Goal: Task Accomplishment & Management: Manage account settings

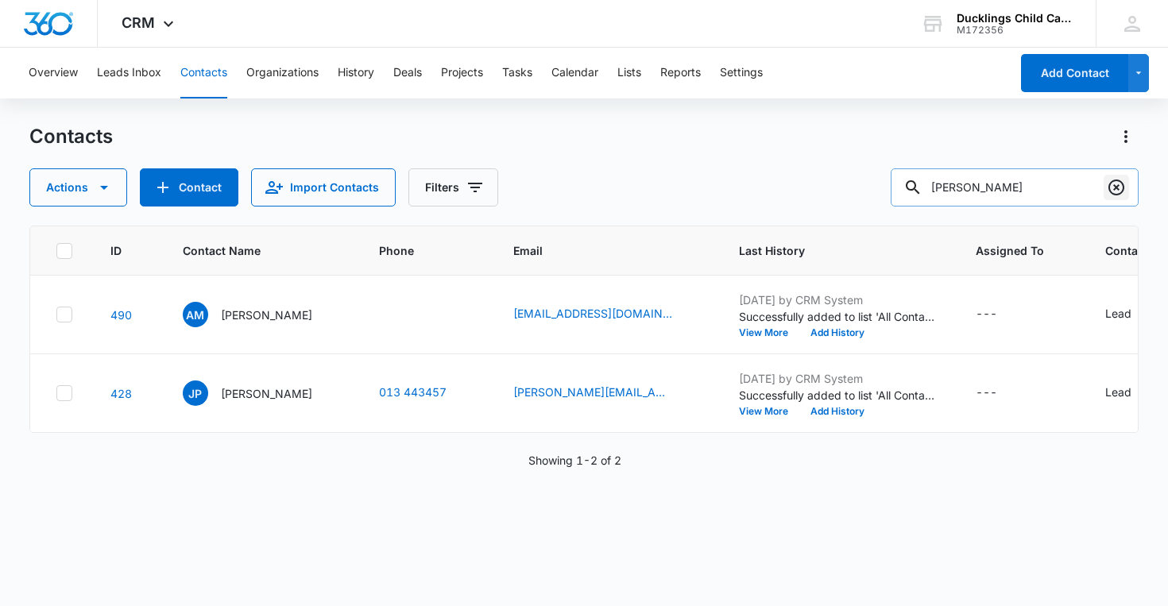
click at [1118, 191] on icon "Clear" at bounding box center [1116, 187] width 19 height 19
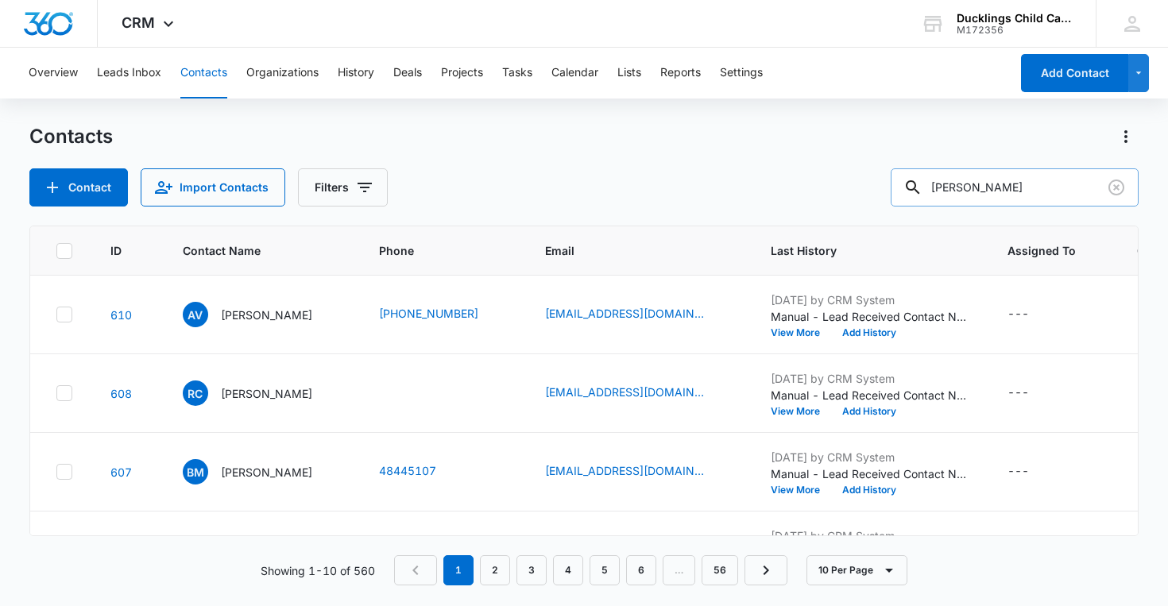
type input "[PERSON_NAME]"
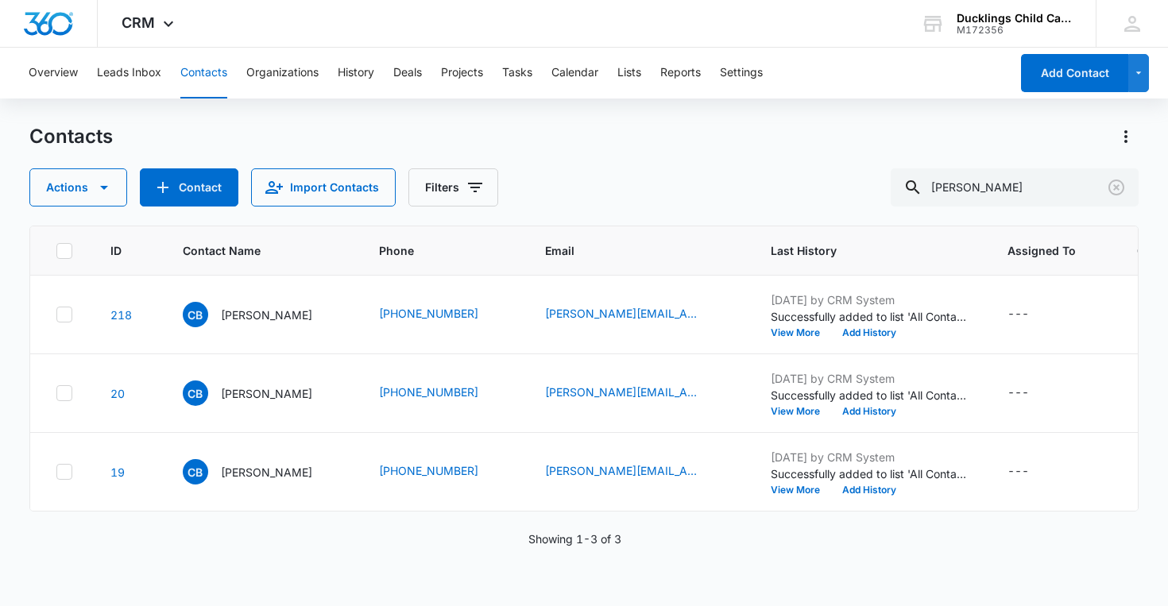
click at [63, 249] on icon at bounding box center [64, 251] width 14 height 14
click at [56, 250] on input "checkbox" at bounding box center [56, 250] width 1 height 1
checkbox input "true"
click at [103, 195] on icon "button" at bounding box center [104, 187] width 19 height 19
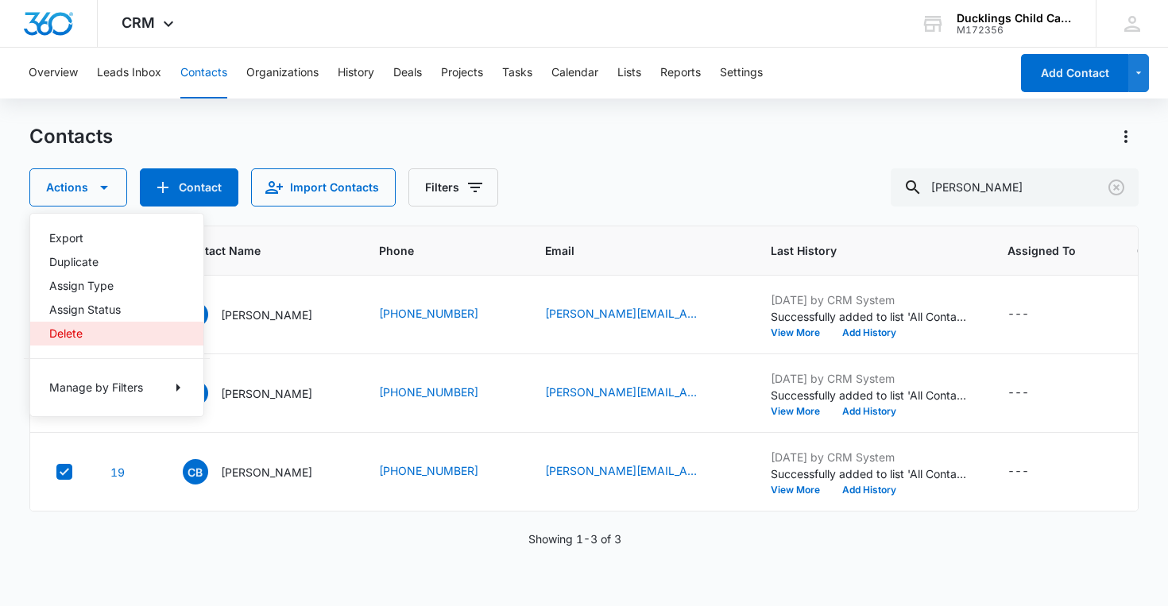
click at [99, 336] on div "Delete" at bounding box center [107, 333] width 116 height 11
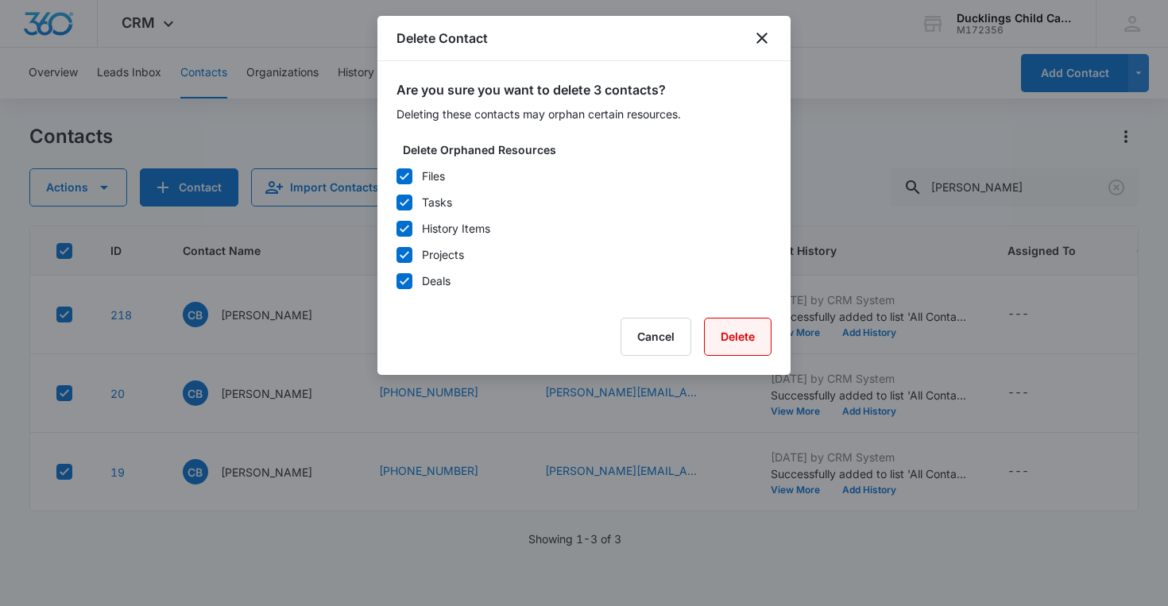
click at [756, 339] on button "Delete" at bounding box center [738, 337] width 68 height 38
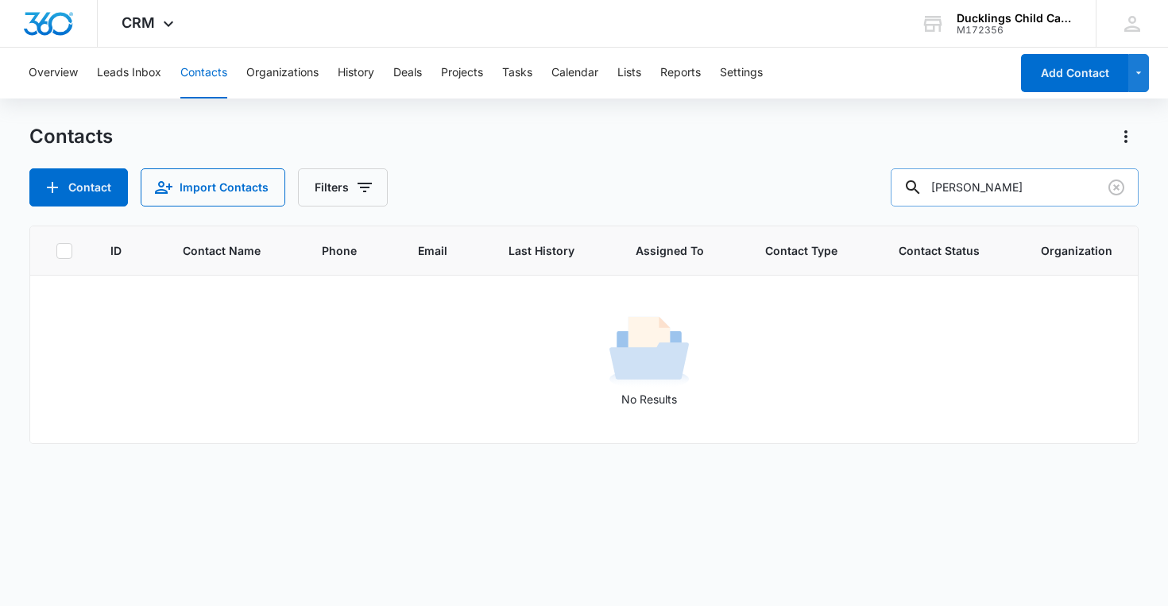
click at [1036, 176] on input "[PERSON_NAME]" at bounding box center [1015, 187] width 248 height 38
click at [1021, 180] on input "[PERSON_NAME]" at bounding box center [1015, 187] width 248 height 38
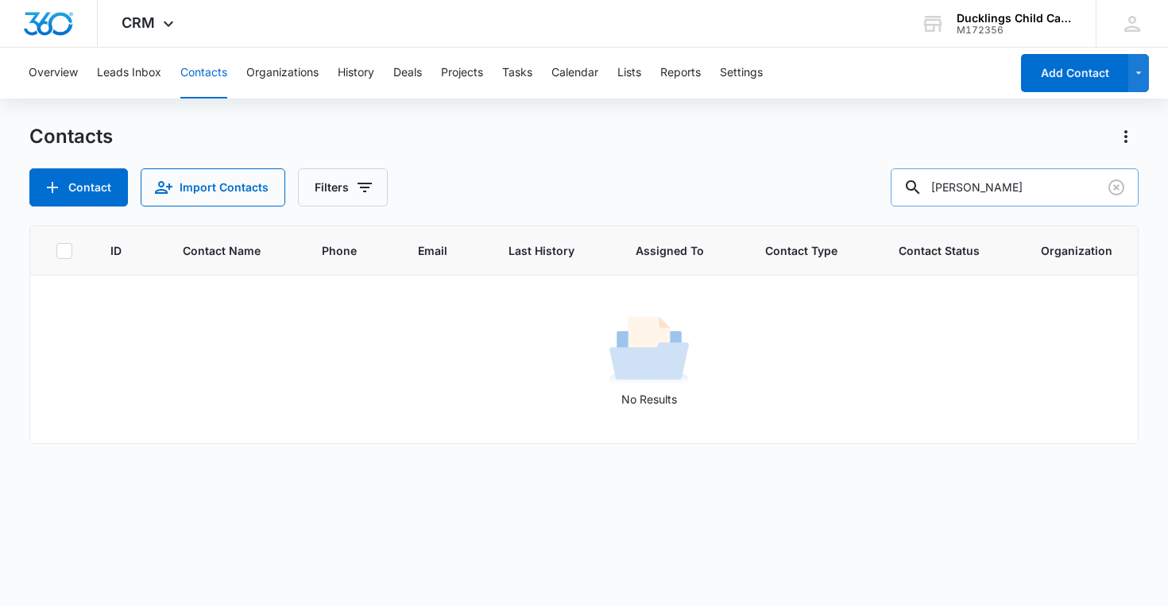
type input "[PERSON_NAME]"
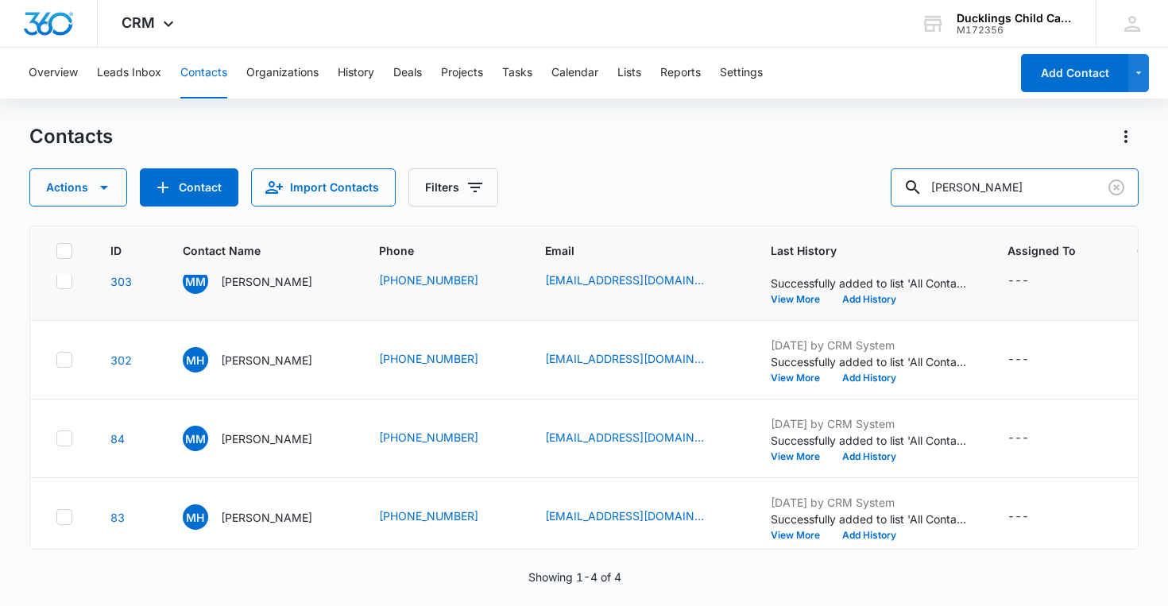
scroll to position [41, 0]
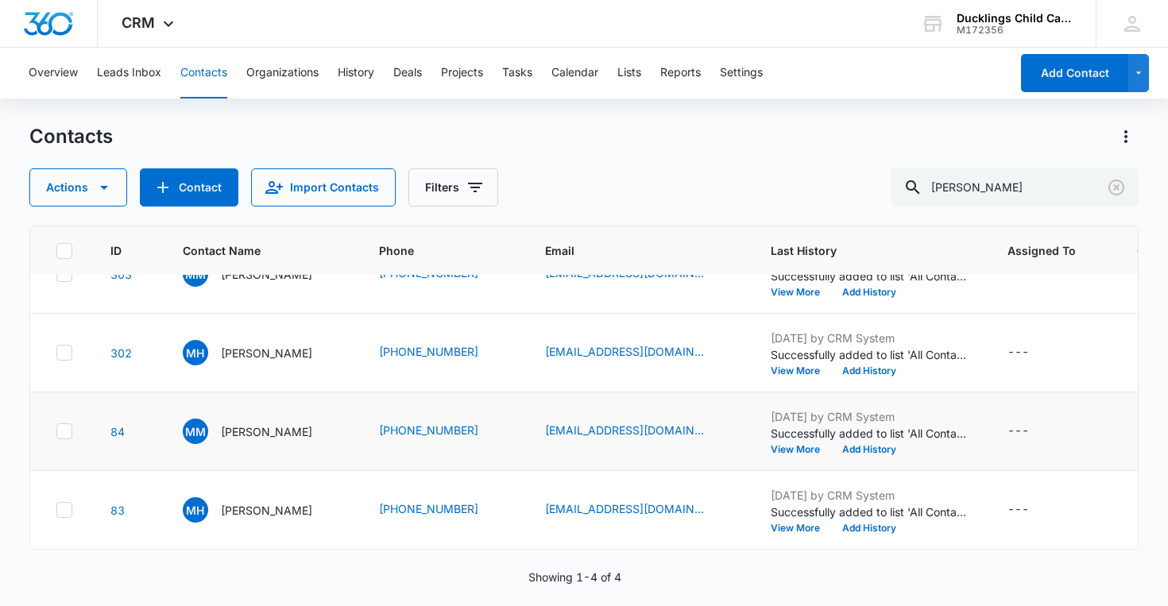
click at [67, 435] on icon at bounding box center [64, 431] width 14 height 14
click at [56, 432] on input "checkbox" at bounding box center [56, 431] width 1 height 1
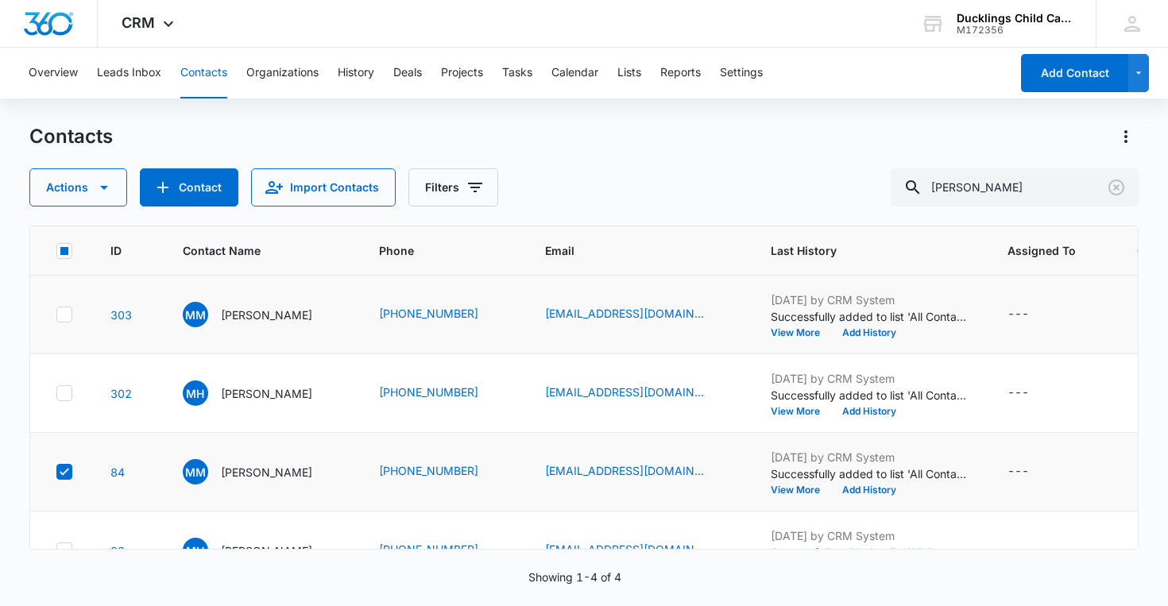
click at [67, 315] on icon at bounding box center [64, 315] width 14 height 14
click at [56, 315] on input "checkbox" at bounding box center [56, 315] width 1 height 1
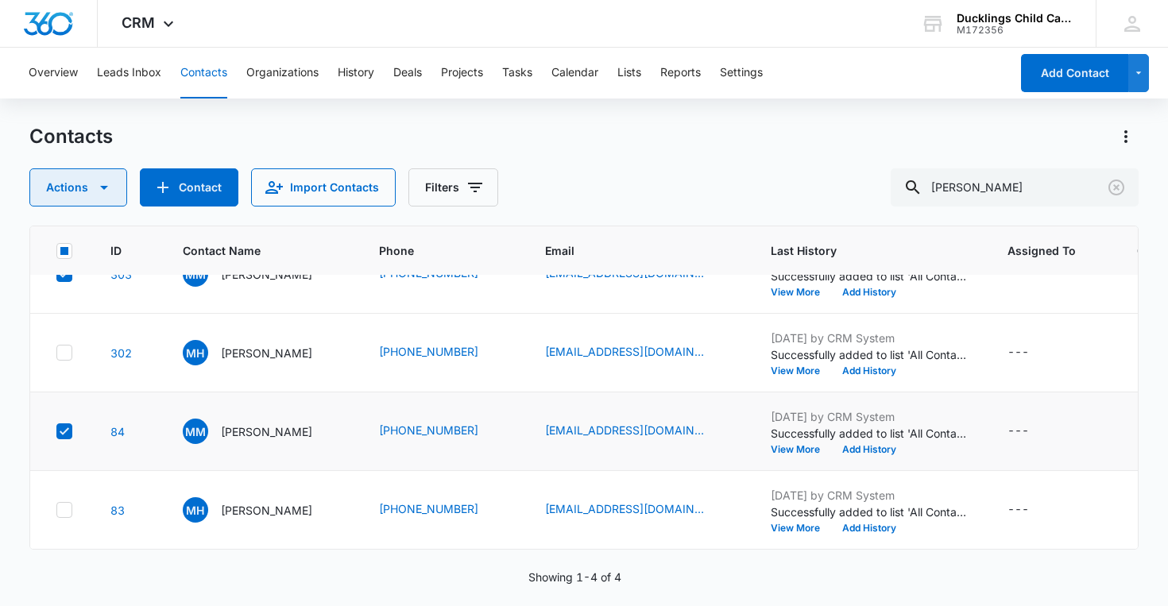
click at [97, 176] on button "Actions" at bounding box center [78, 187] width 98 height 38
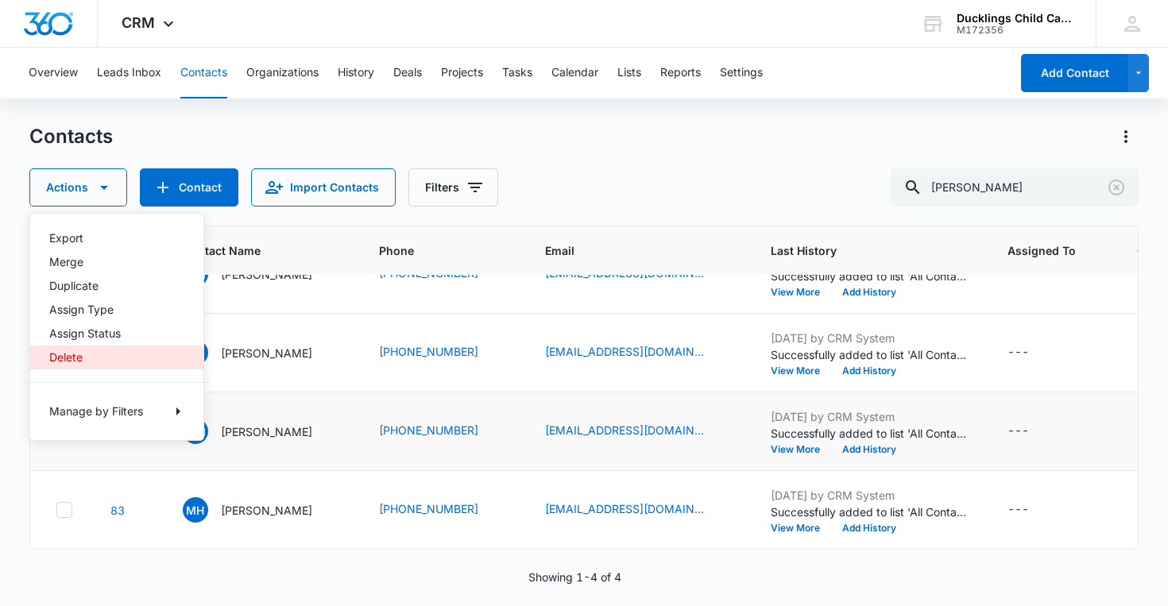
click at [79, 355] on div "Delete" at bounding box center [107, 357] width 116 height 11
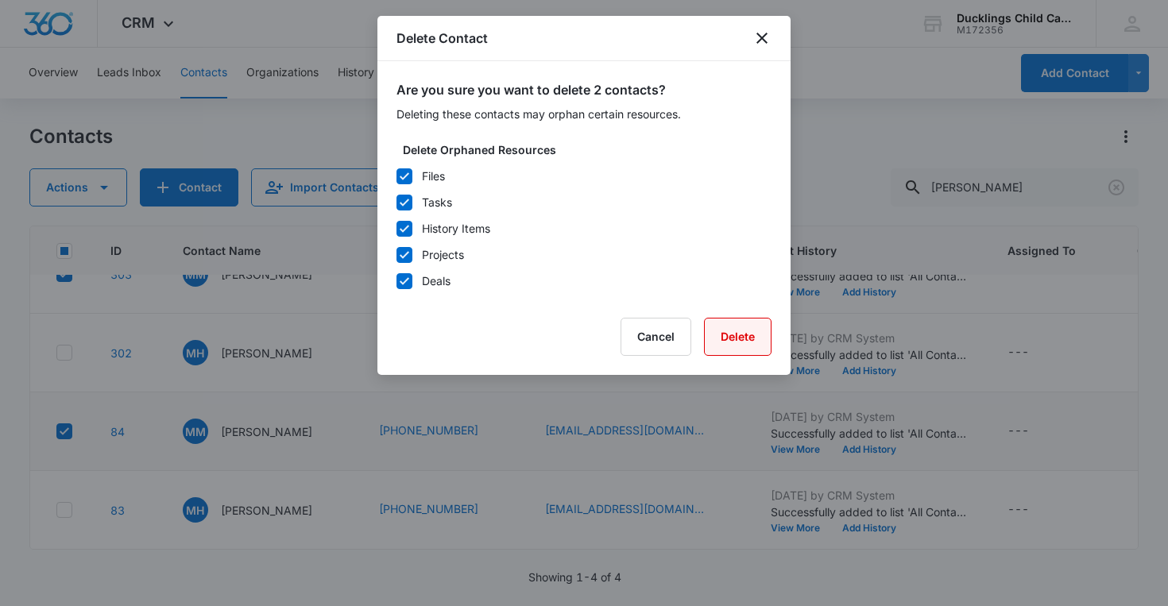
click at [733, 327] on button "Delete" at bounding box center [738, 337] width 68 height 38
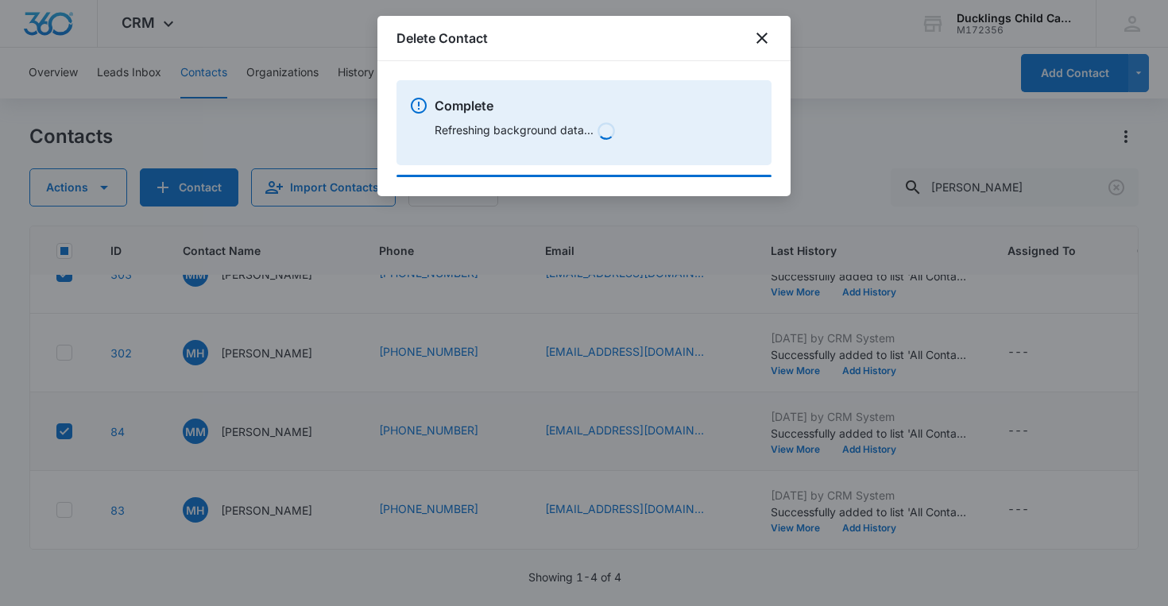
scroll to position [0, 0]
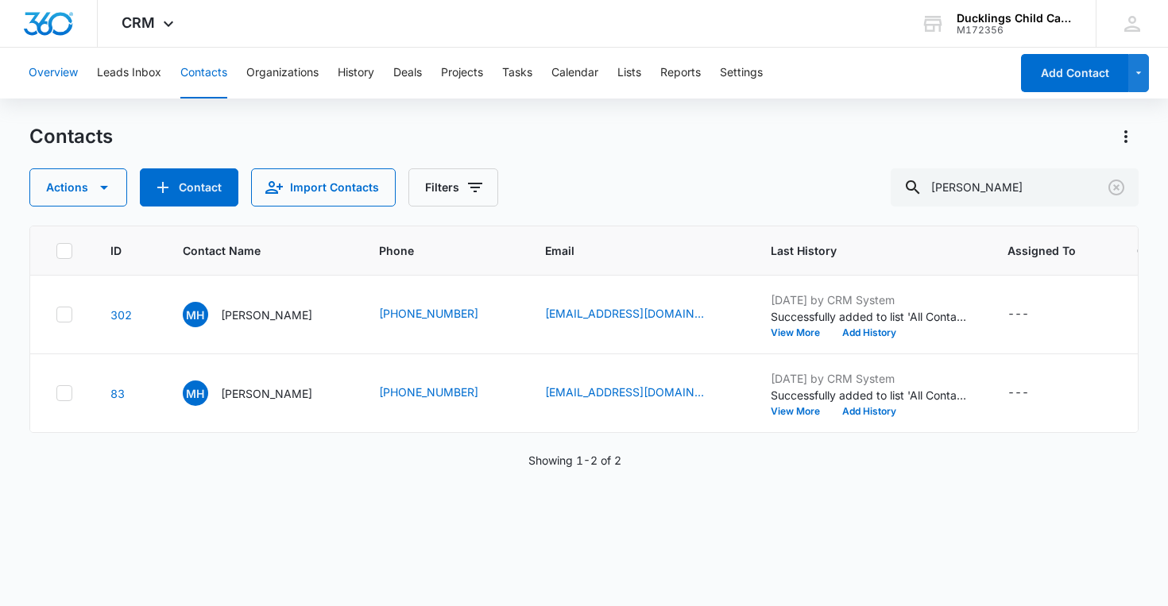
click at [72, 70] on button "Overview" at bounding box center [53, 73] width 49 height 51
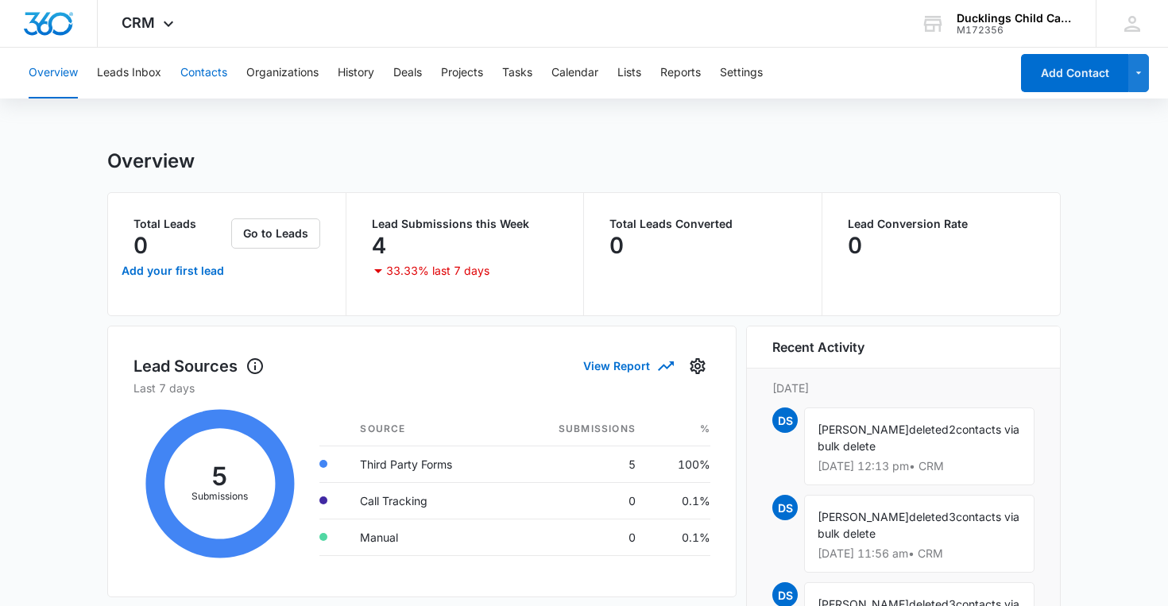
click at [200, 77] on button "Contacts" at bounding box center [203, 73] width 47 height 51
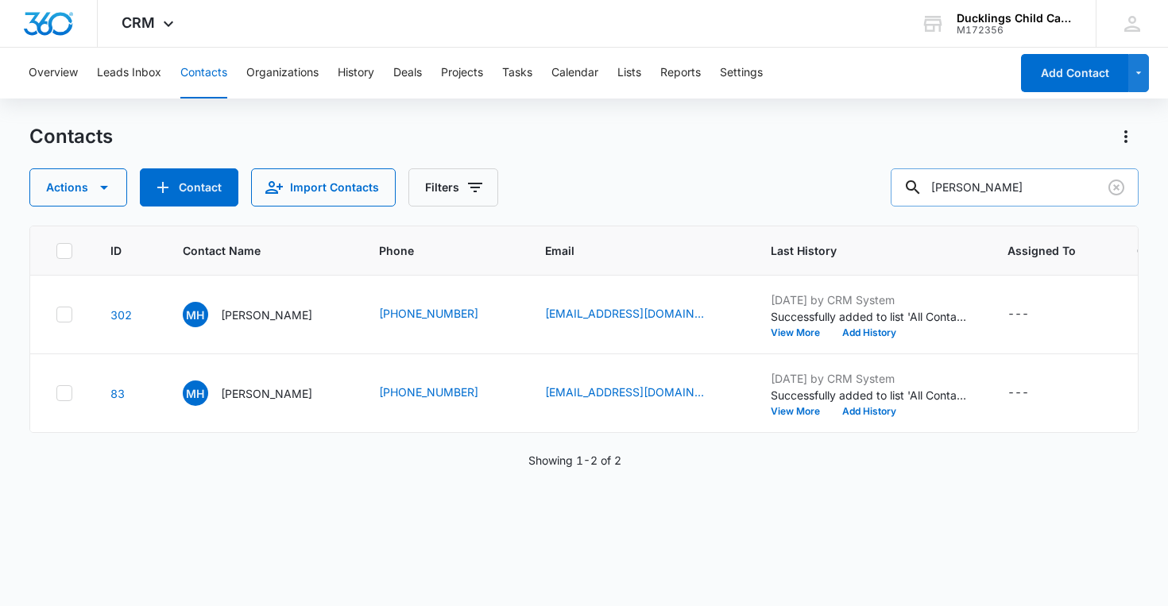
click at [1018, 180] on input "[PERSON_NAME]" at bounding box center [1015, 187] width 248 height 38
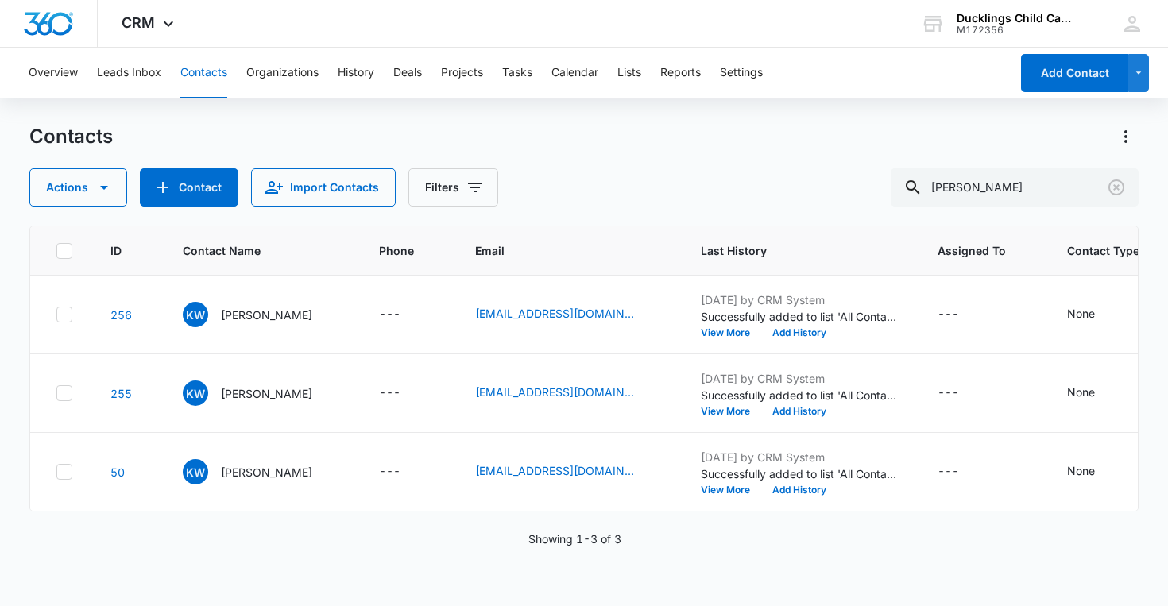
click at [65, 250] on icon at bounding box center [65, 250] width 10 height 7
click at [56, 250] on input "checkbox" at bounding box center [56, 250] width 1 height 1
click at [107, 195] on icon "button" at bounding box center [104, 187] width 19 height 19
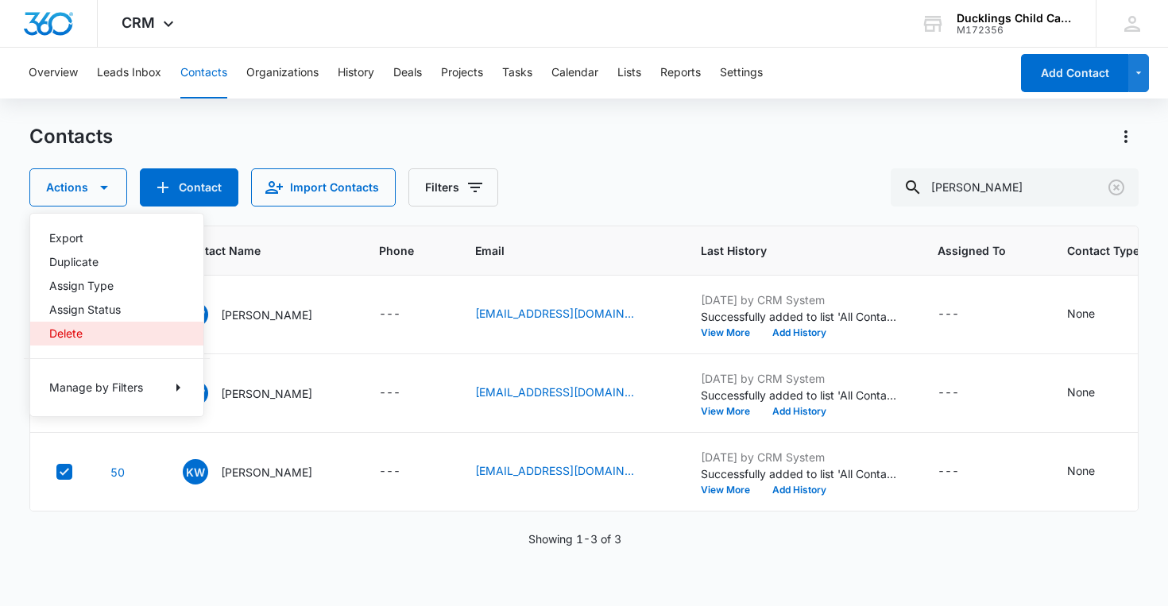
click at [102, 331] on div "Delete" at bounding box center [107, 333] width 116 height 11
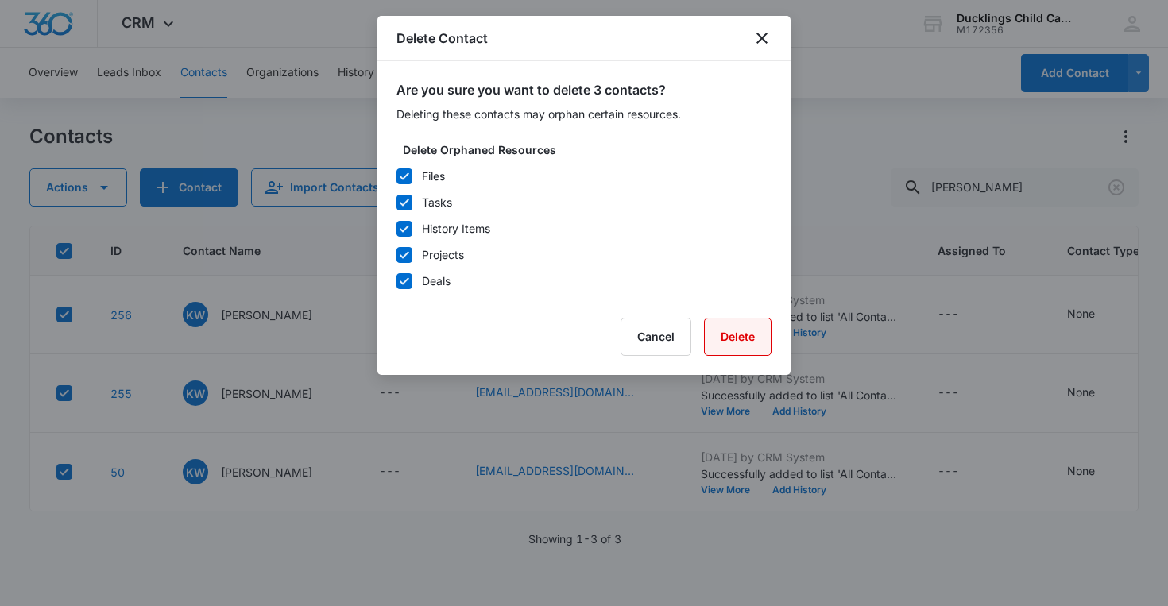
click at [744, 341] on button "Delete" at bounding box center [738, 337] width 68 height 38
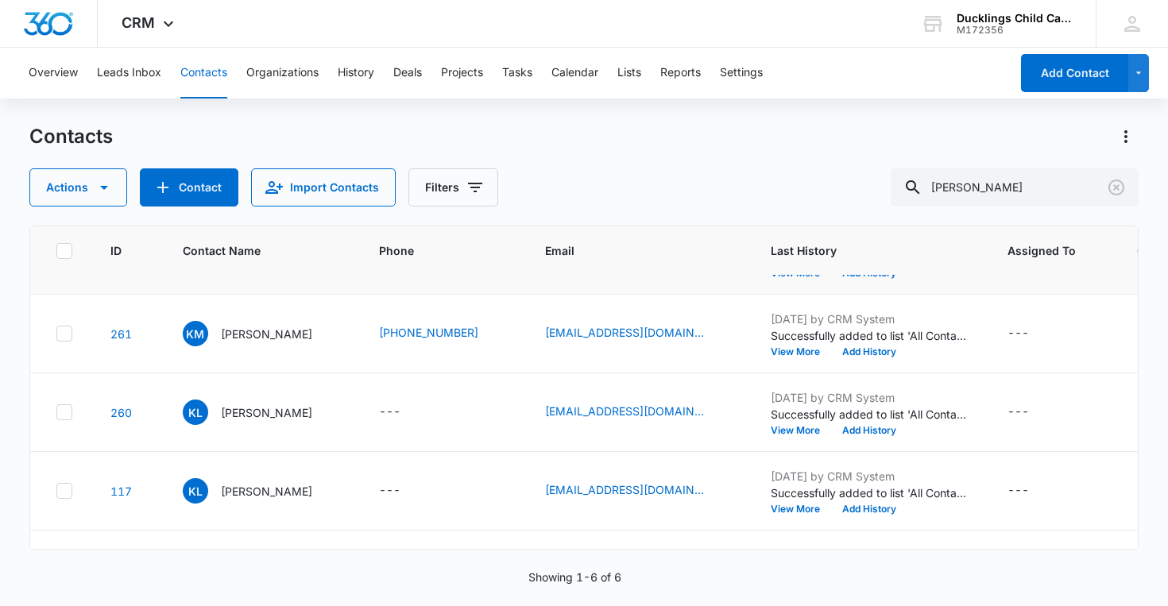
scroll to position [198, 0]
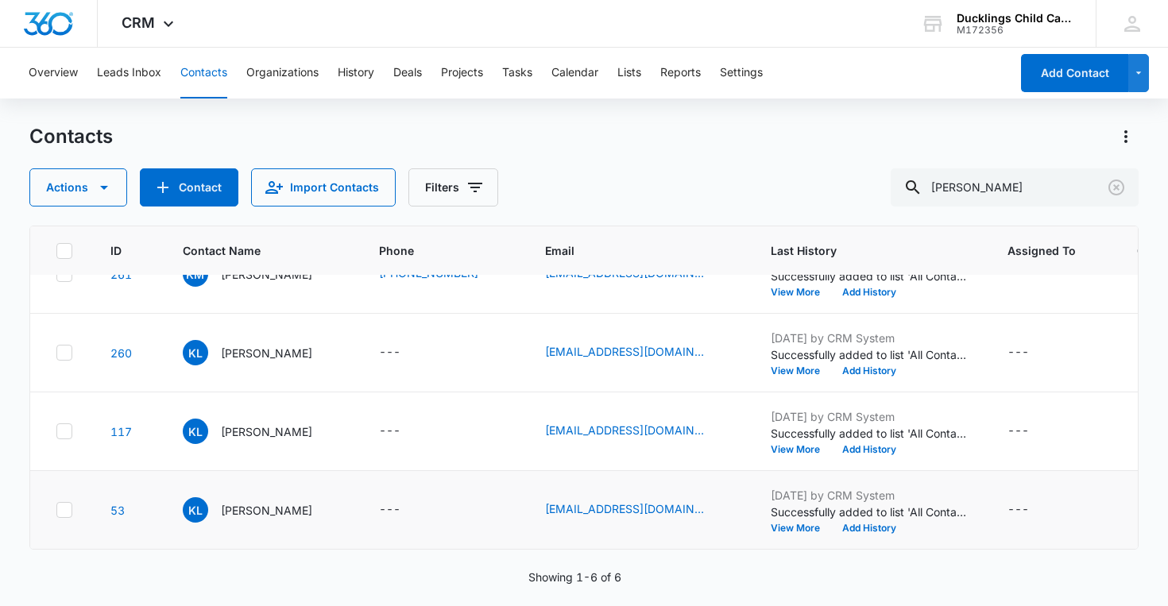
click at [68, 513] on icon at bounding box center [64, 510] width 14 height 14
click at [56, 511] on input "checkbox" at bounding box center [56, 510] width 1 height 1
click at [63, 420] on td at bounding box center [60, 432] width 61 height 79
click at [63, 431] on icon at bounding box center [64, 431] width 14 height 14
click at [56, 431] on input "checkbox" at bounding box center [56, 431] width 1 height 1
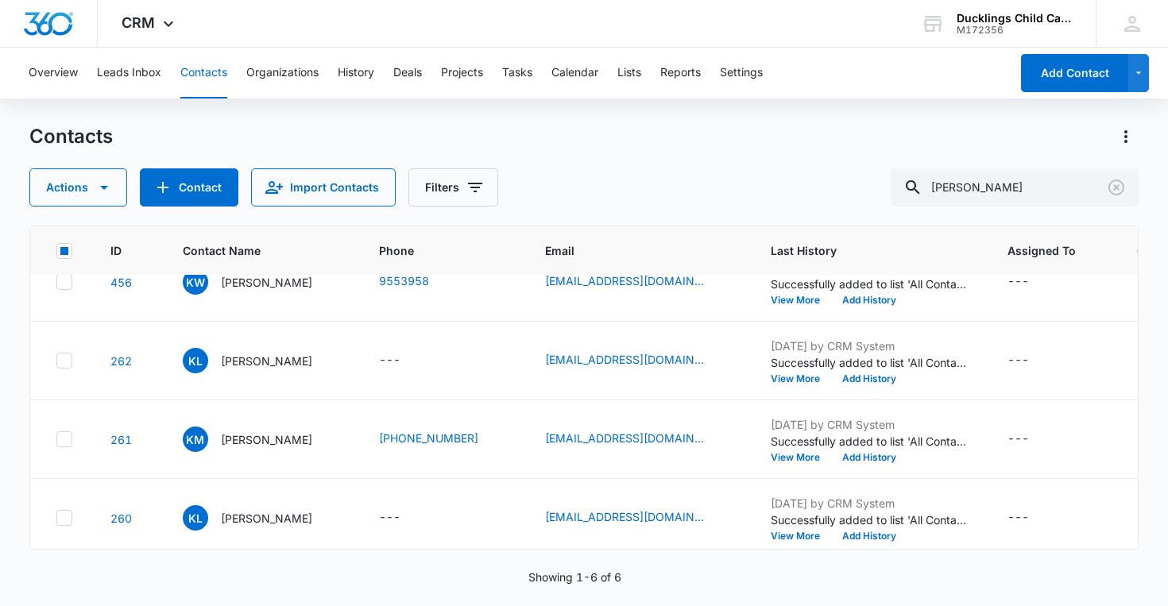
scroll to position [30, 0]
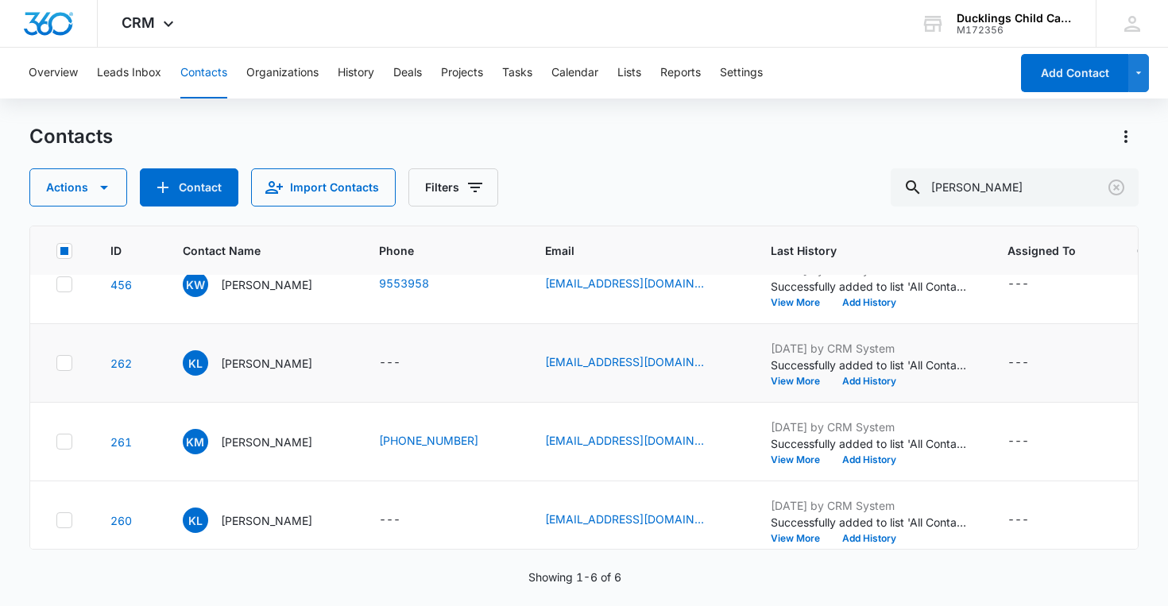
click at [66, 368] on icon at bounding box center [64, 363] width 14 height 14
click at [56, 364] on input "checkbox" at bounding box center [56, 363] width 1 height 1
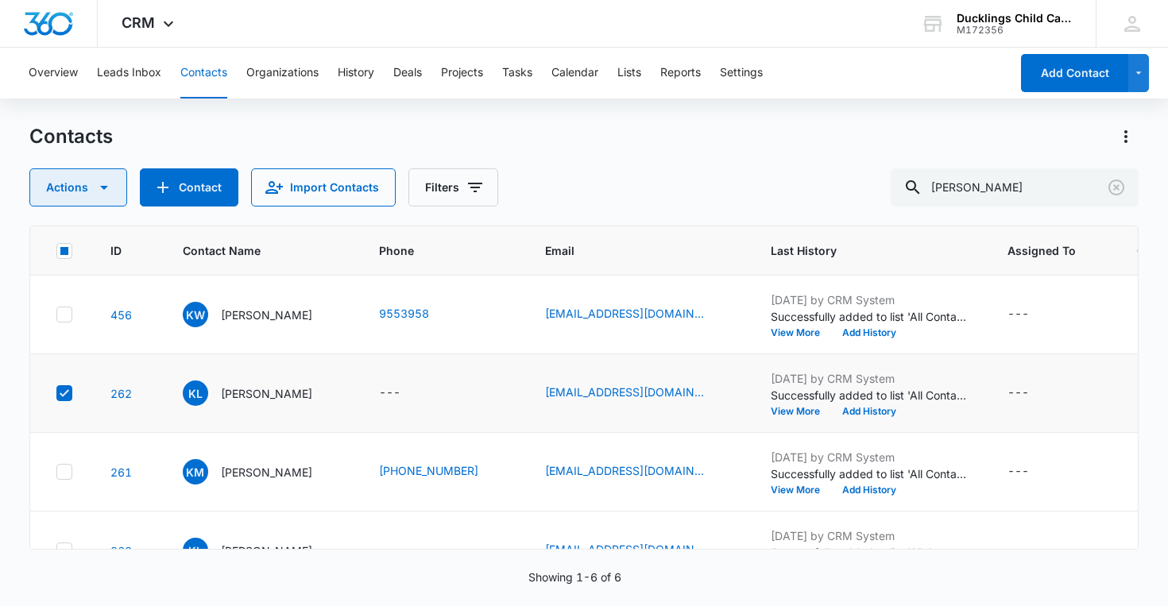
click at [103, 197] on button "Actions" at bounding box center [78, 187] width 98 height 38
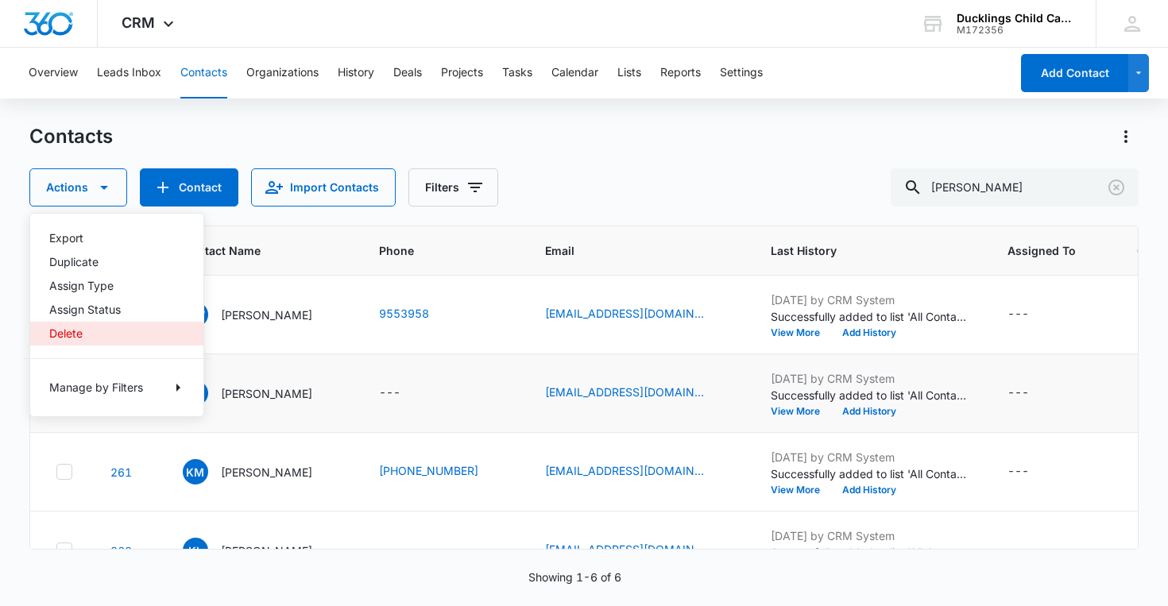
click at [93, 334] on div "Delete" at bounding box center [107, 333] width 116 height 11
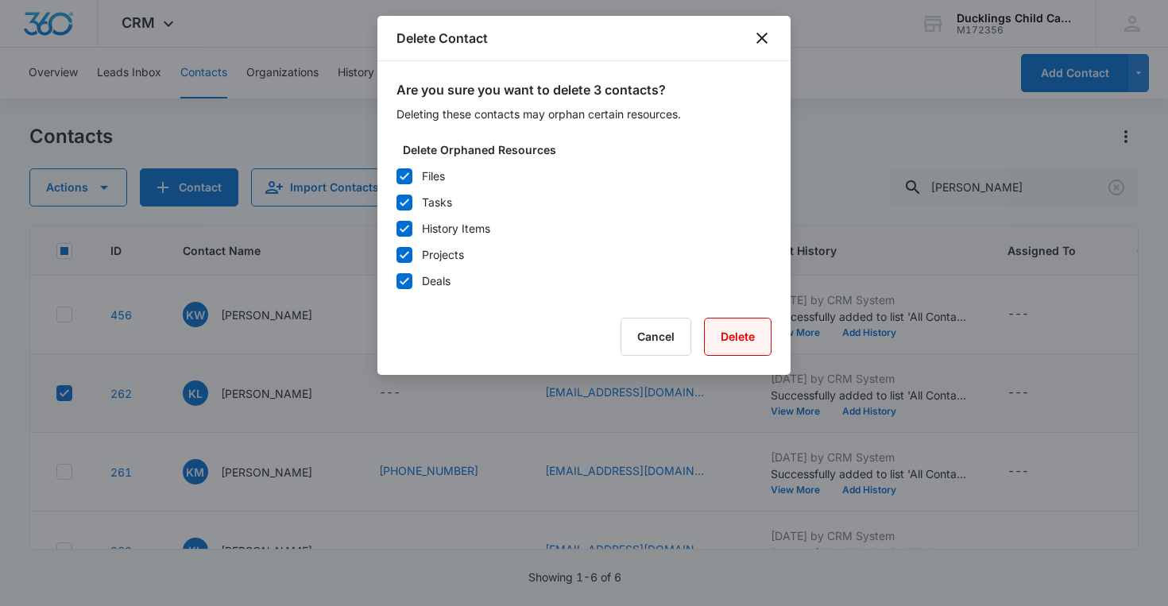
click at [770, 343] on button "Delete" at bounding box center [738, 337] width 68 height 38
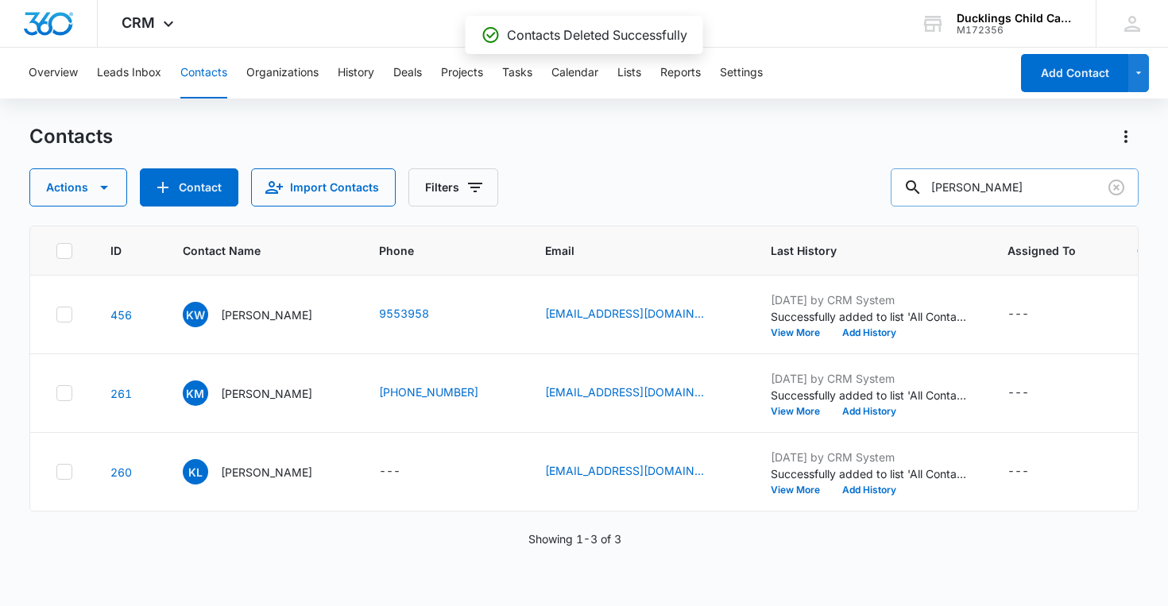
click at [1008, 192] on input "[PERSON_NAME]" at bounding box center [1015, 187] width 248 height 38
type input "K"
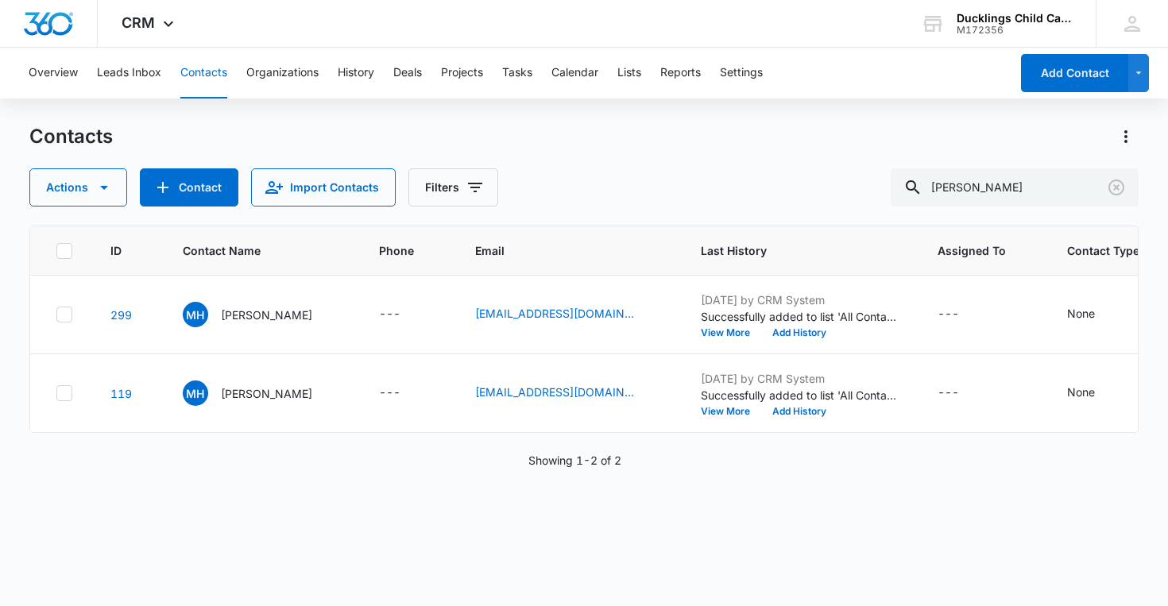
click at [66, 250] on icon at bounding box center [65, 250] width 10 height 7
click at [56, 250] on input "checkbox" at bounding box center [56, 250] width 1 height 1
click at [95, 192] on icon "button" at bounding box center [104, 187] width 19 height 19
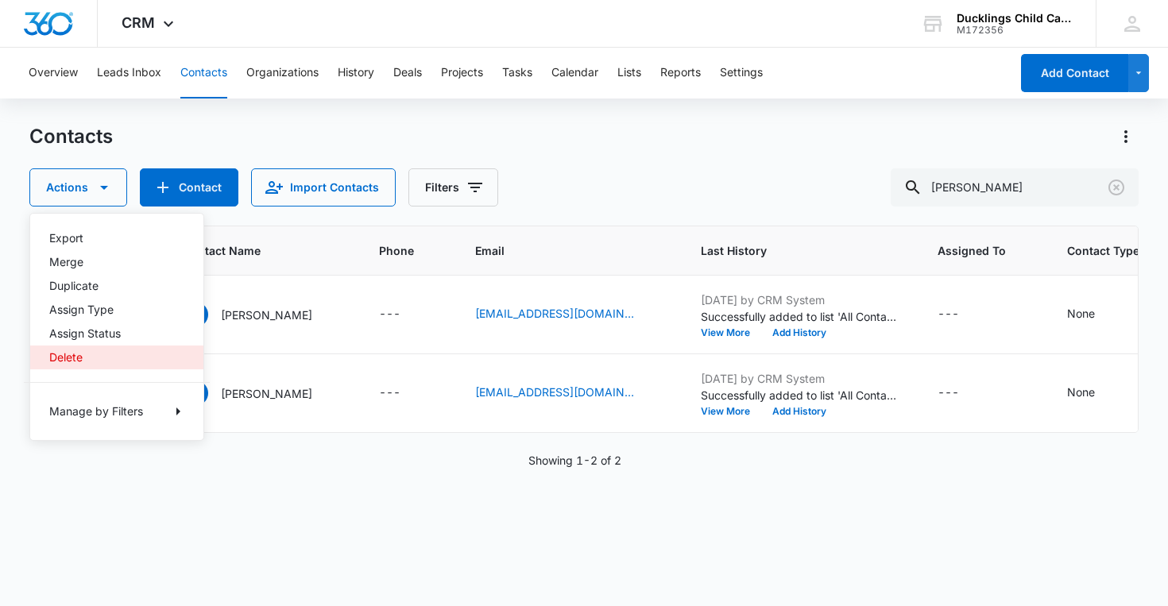
click at [99, 355] on div "Delete" at bounding box center [107, 357] width 116 height 11
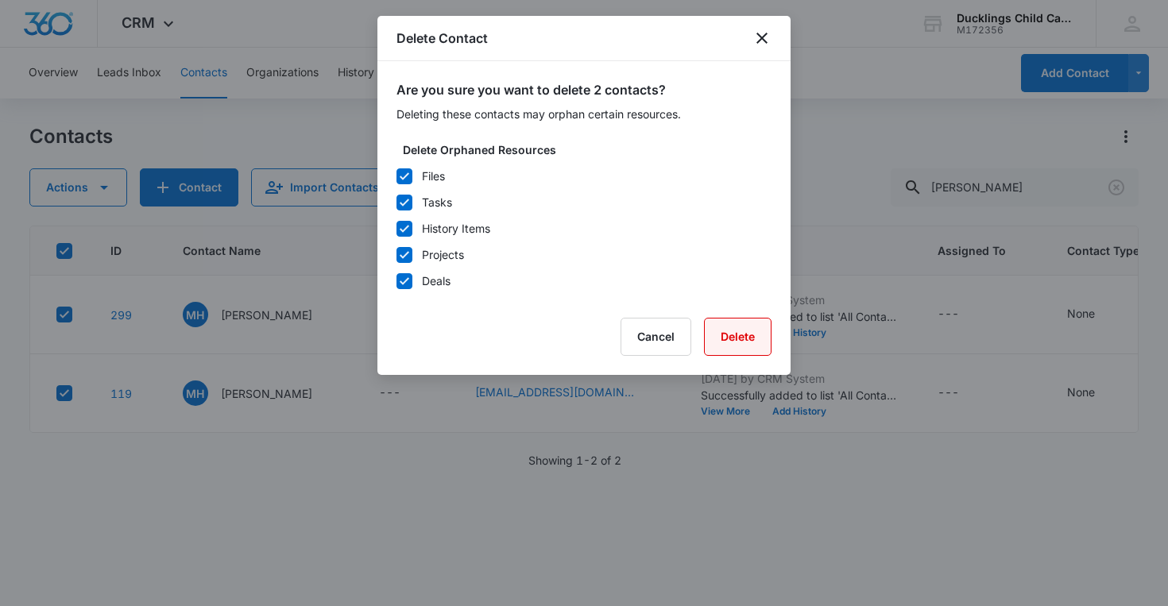
click at [760, 340] on button "Delete" at bounding box center [738, 337] width 68 height 38
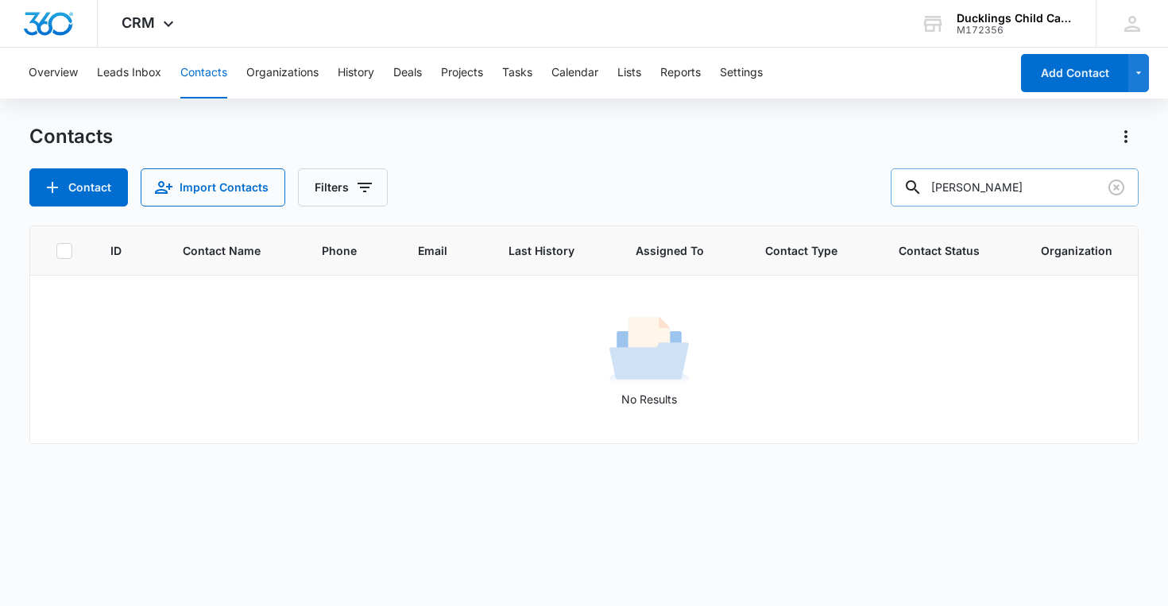
click at [1037, 183] on input "[PERSON_NAME]" at bounding box center [1015, 187] width 248 height 38
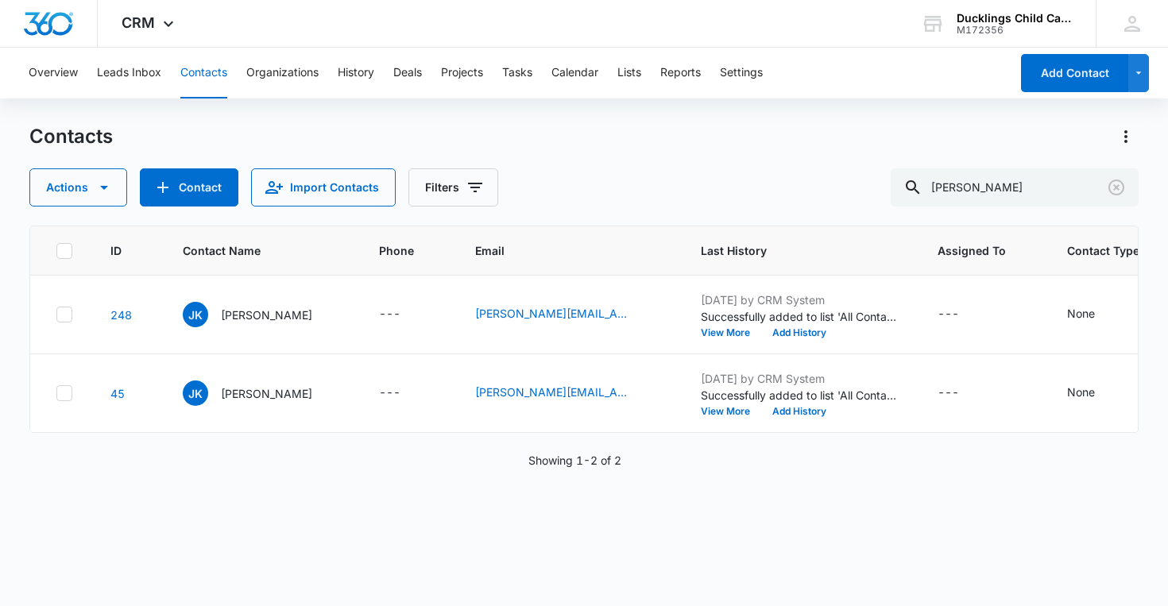
click at [72, 252] on th at bounding box center [60, 250] width 61 height 49
click at [64, 252] on icon at bounding box center [65, 250] width 10 height 7
click at [56, 251] on input "checkbox" at bounding box center [56, 250] width 1 height 1
click at [87, 196] on button "Actions" at bounding box center [78, 187] width 98 height 38
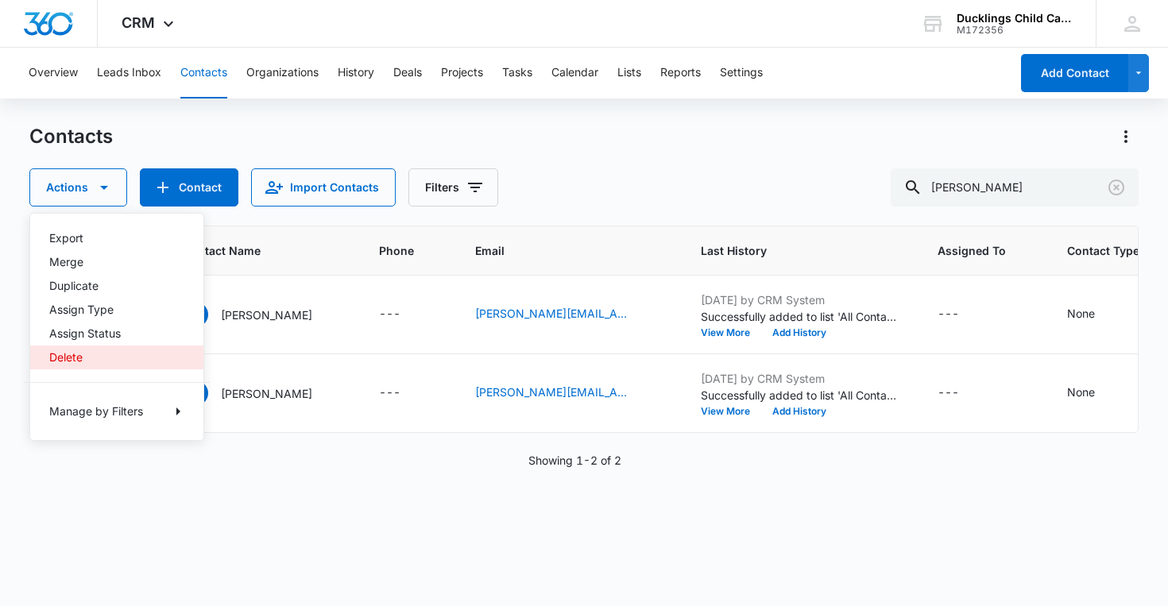
click at [83, 352] on div "Delete" at bounding box center [107, 357] width 116 height 11
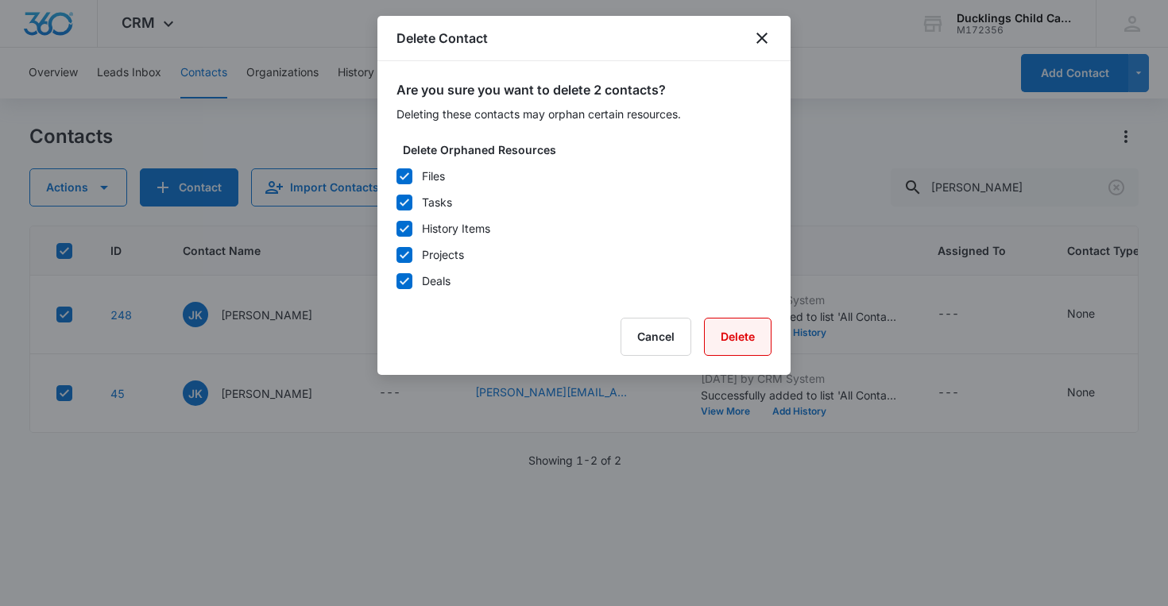
click at [734, 339] on button "Delete" at bounding box center [738, 337] width 68 height 38
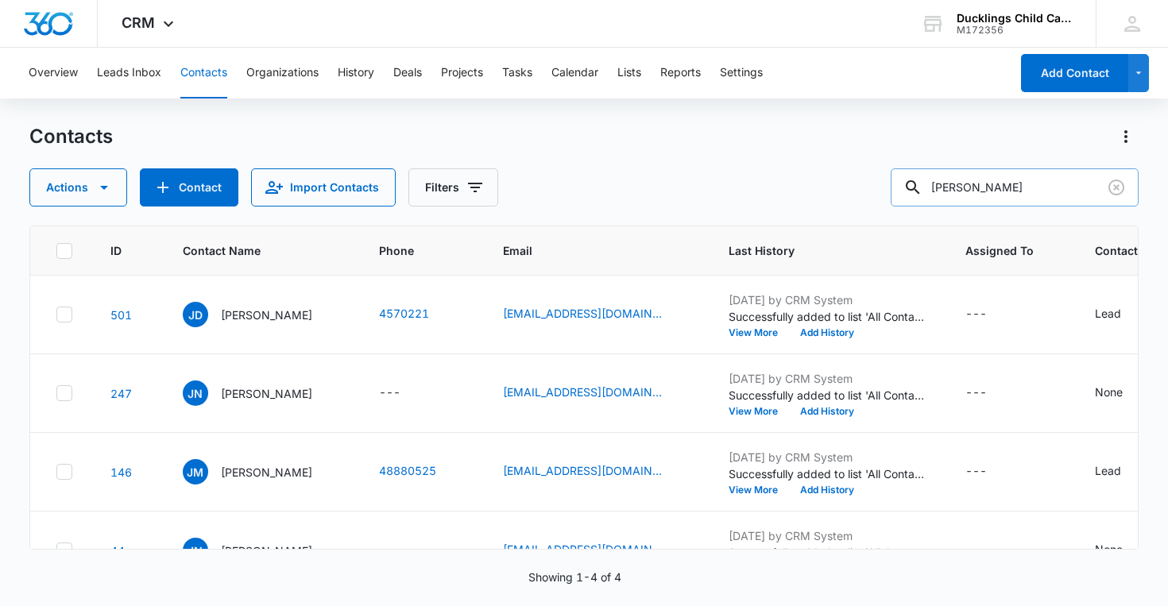
click at [1028, 188] on input "[PERSON_NAME]" at bounding box center [1015, 187] width 248 height 38
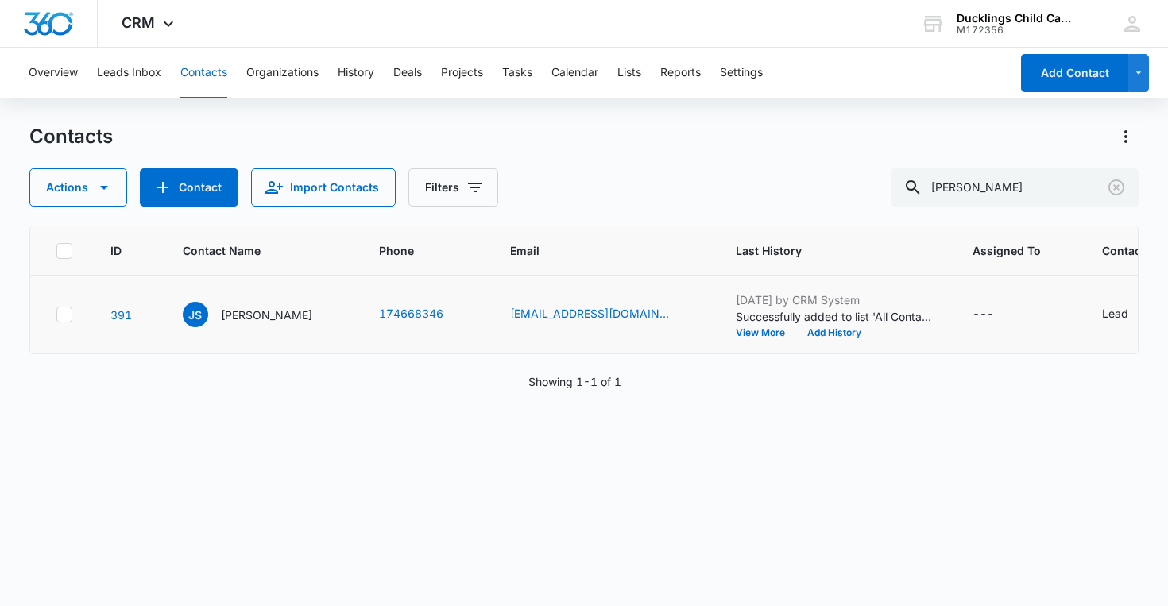
click at [61, 316] on icon at bounding box center [65, 314] width 10 height 7
click at [56, 315] on input "checkbox" at bounding box center [56, 315] width 1 height 1
click at [109, 191] on icon "button" at bounding box center [104, 187] width 19 height 19
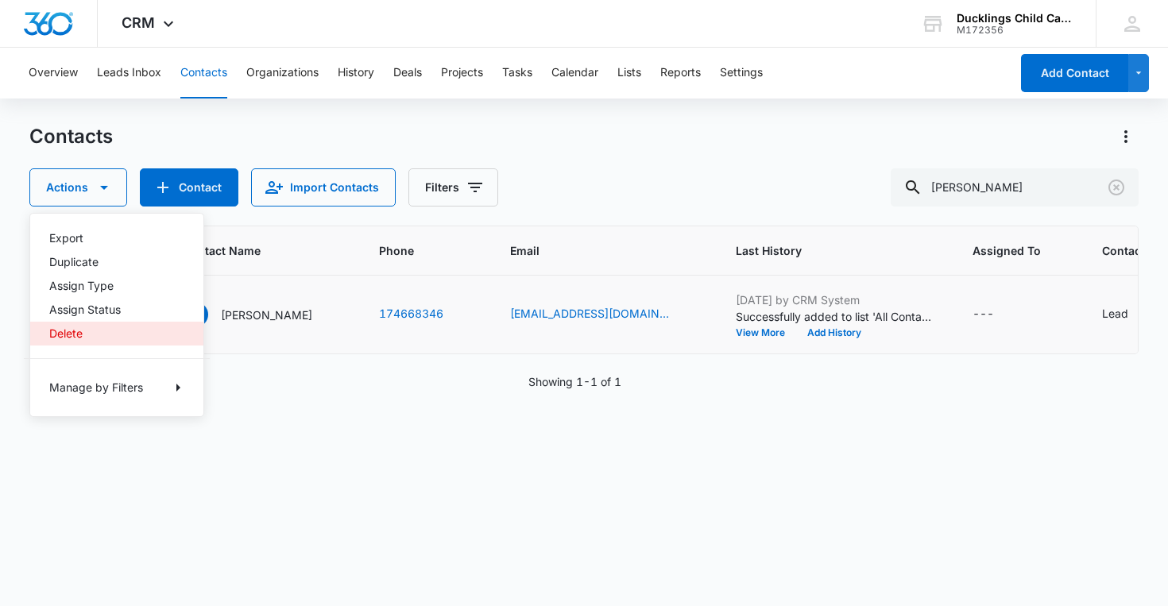
click at [83, 341] on button "Delete" at bounding box center [116, 334] width 173 height 24
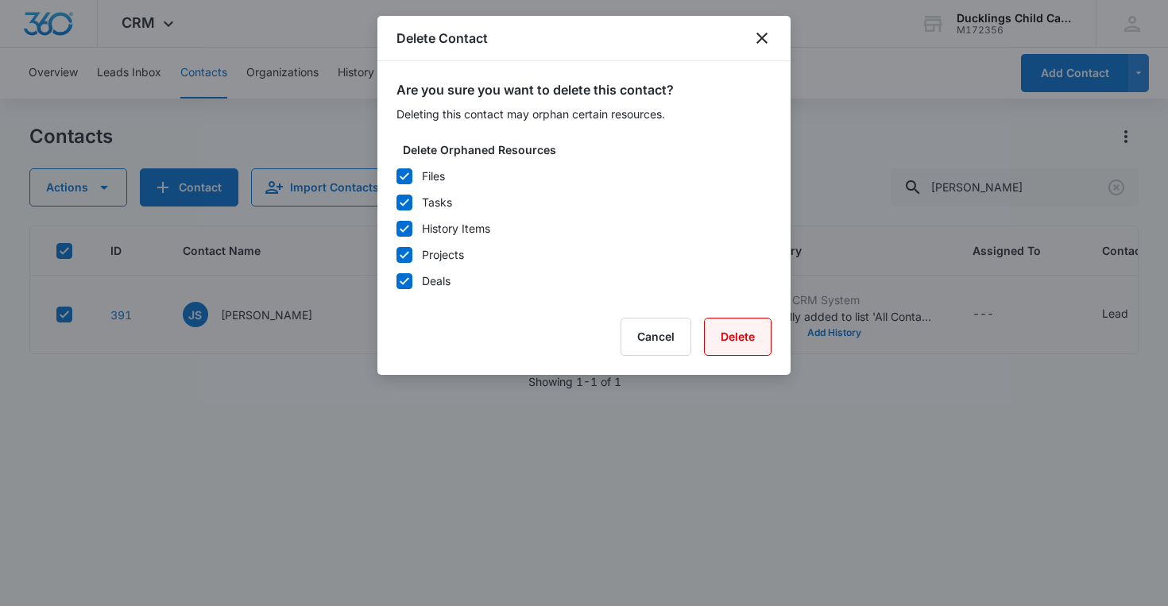
click at [748, 342] on button "Delete" at bounding box center [738, 337] width 68 height 38
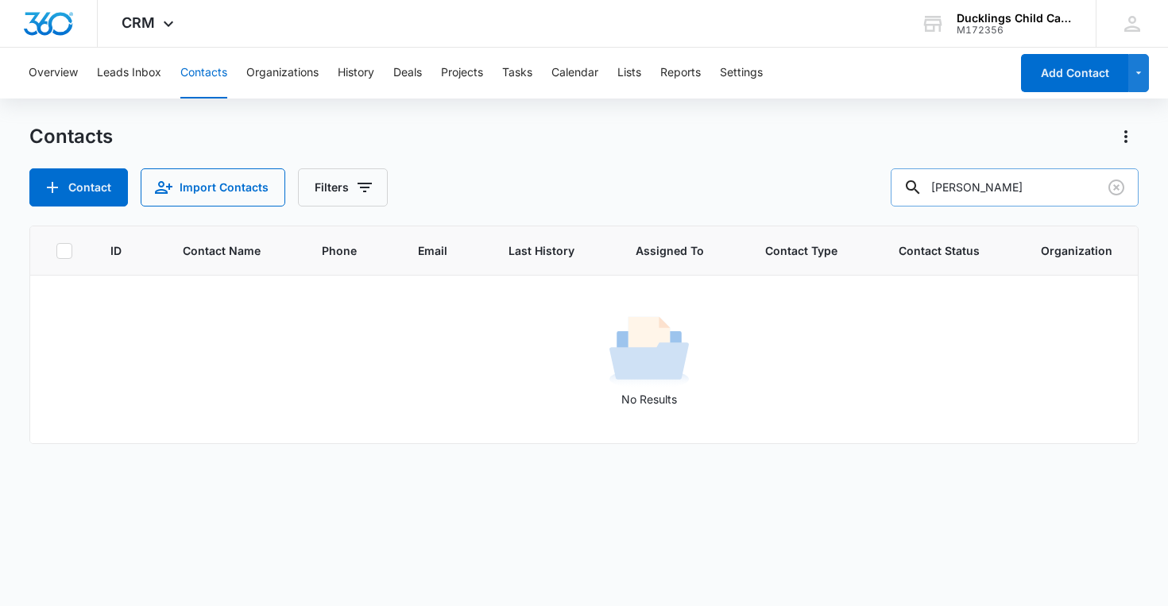
click at [1007, 188] on input "[PERSON_NAME]" at bounding box center [1015, 187] width 248 height 38
type input "[PERSON_NAME]"
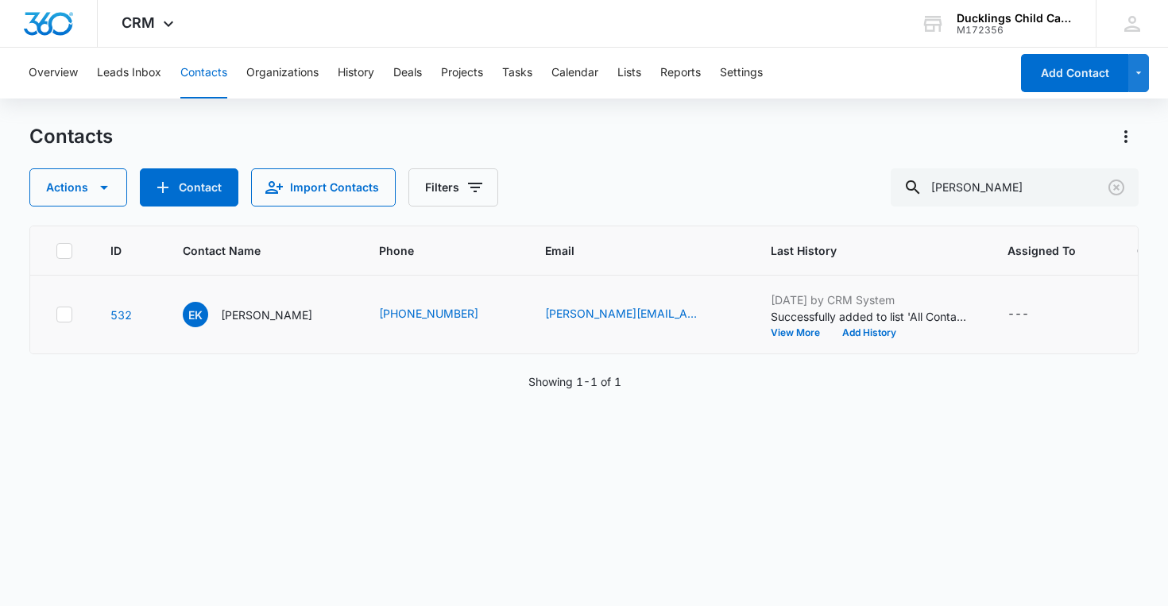
click at [68, 312] on icon at bounding box center [64, 315] width 14 height 14
click at [56, 315] on input "checkbox" at bounding box center [56, 315] width 1 height 1
click at [103, 197] on button "Actions" at bounding box center [78, 187] width 98 height 38
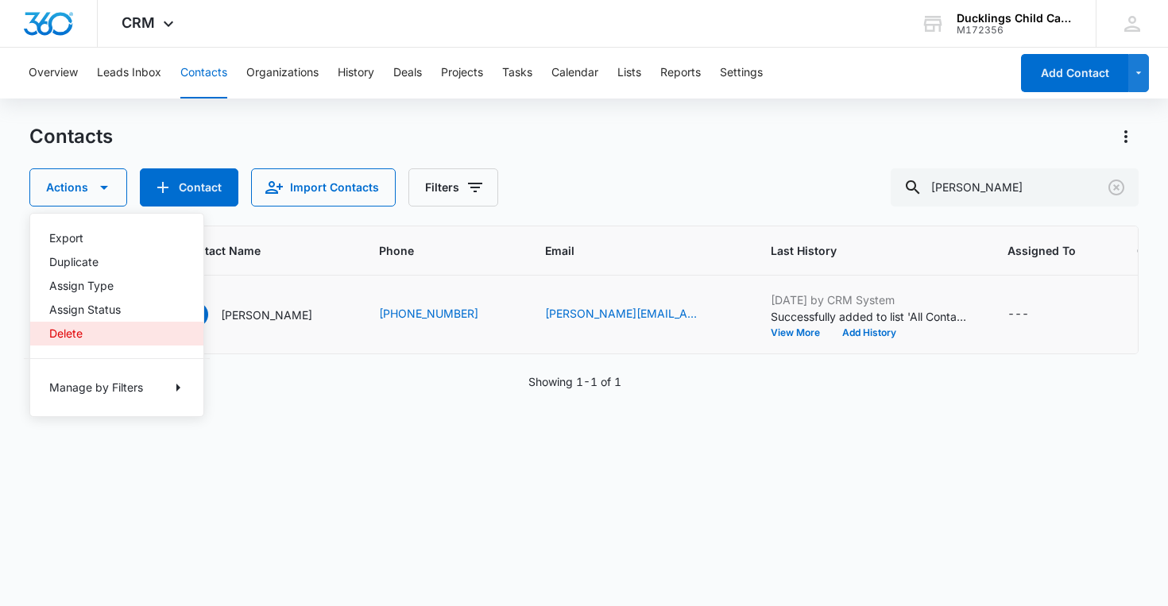
click at [85, 335] on div "Delete" at bounding box center [107, 333] width 116 height 11
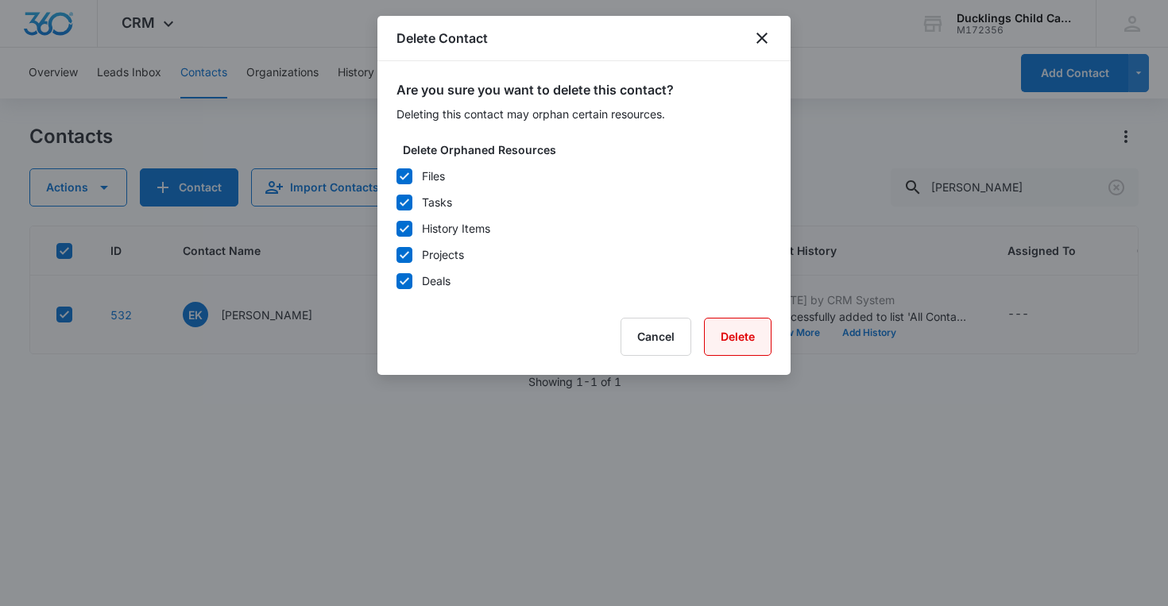
click at [718, 330] on button "Delete" at bounding box center [738, 337] width 68 height 38
